Goal: Navigation & Orientation: Understand site structure

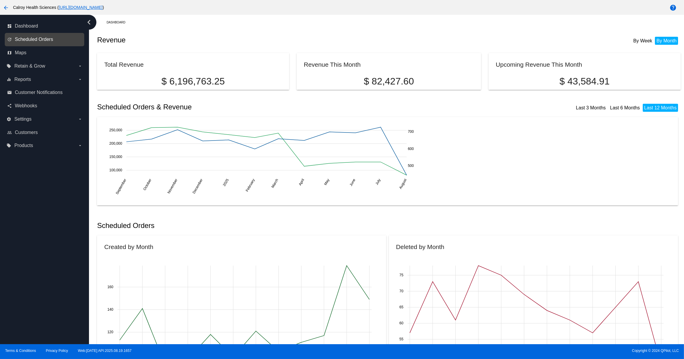
click at [40, 40] on span "Scheduled Orders" at bounding box center [34, 39] width 38 height 5
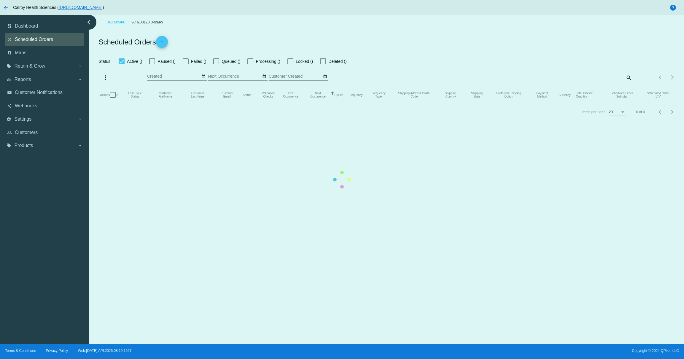
checkbox input "false"
checkbox input "true"
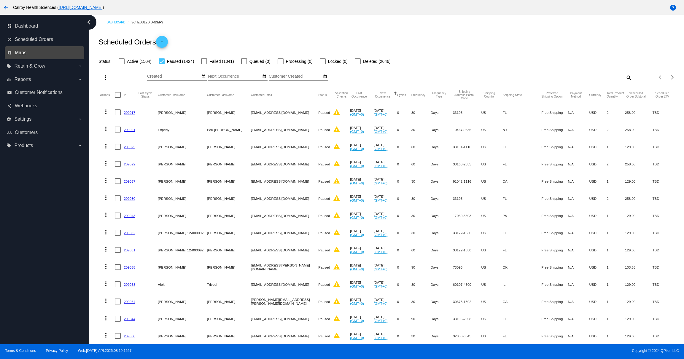
click at [17, 51] on span "Maps" at bounding box center [21, 52] width 12 height 5
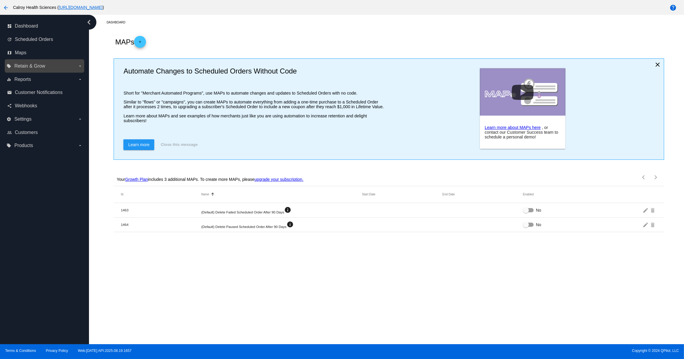
click at [79, 67] on icon "arrow_drop_down" at bounding box center [80, 66] width 5 height 5
click at [0, 0] on input "local_offer Retain & Grow arrow_drop_down" at bounding box center [0, 0] width 0 height 0
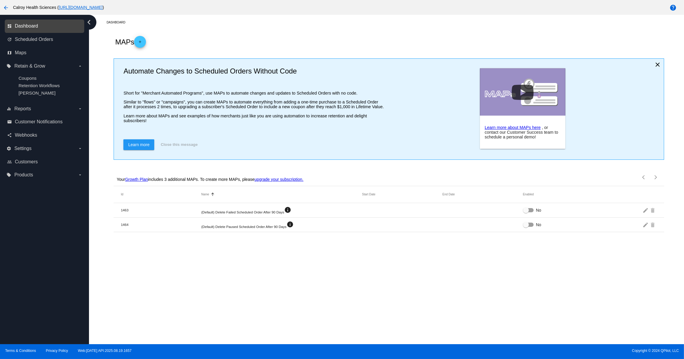
click at [26, 27] on span "Dashboard" at bounding box center [26, 25] width 23 height 5
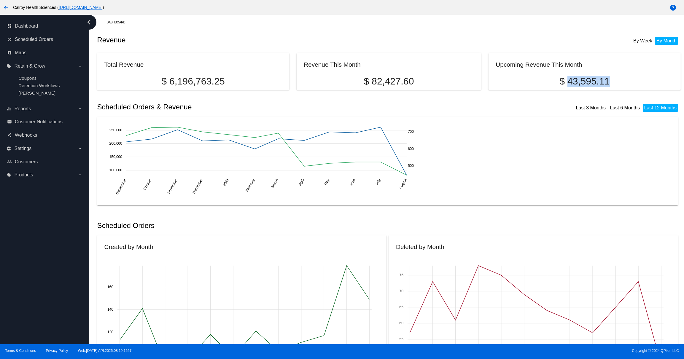
drag, startPoint x: 609, startPoint y: 80, endPoint x: 533, endPoint y: 82, distance: 76.5
click at [567, 79] on p "$ 43,595.11" at bounding box center [584, 81] width 178 height 11
drag, startPoint x: 416, startPoint y: 80, endPoint x: 371, endPoint y: 80, distance: 45.1
click at [371, 80] on p "$ 82,427.60" at bounding box center [389, 81] width 170 height 11
drag, startPoint x: 611, startPoint y: 76, endPoint x: 568, endPoint y: 79, distance: 43.3
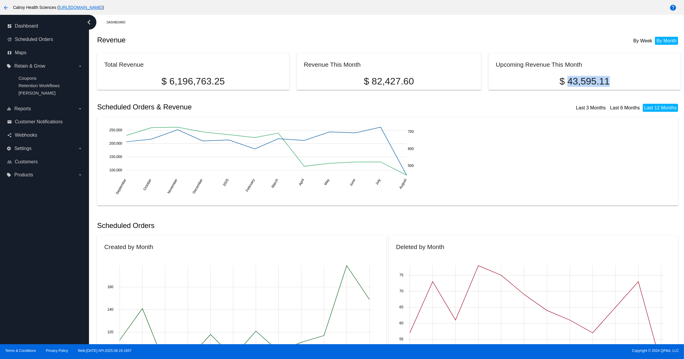
click at [568, 79] on p "$ 43,595.11" at bounding box center [584, 81] width 178 height 11
click at [614, 79] on p "$ 43,595.11" at bounding box center [584, 81] width 178 height 11
drag, startPoint x: 612, startPoint y: 79, endPoint x: 568, endPoint y: 79, distance: 43.6
click at [568, 79] on p "$ 43,595.11" at bounding box center [584, 81] width 178 height 11
